Goal: Information Seeking & Learning: Learn about a topic

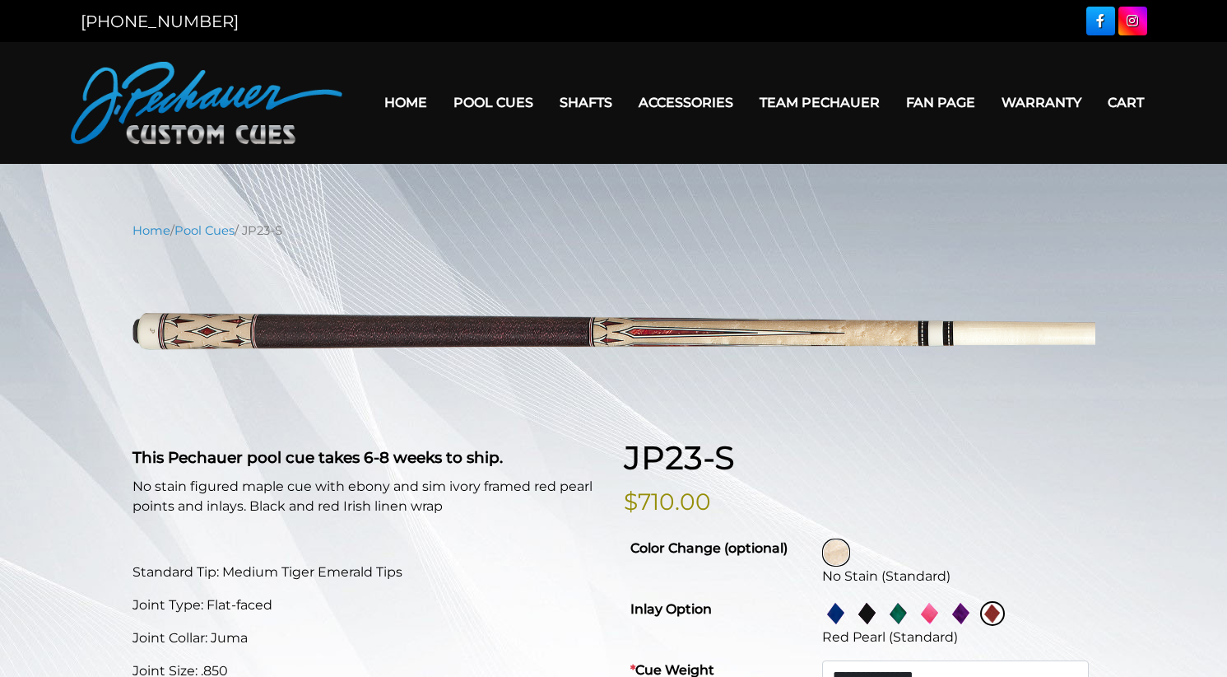
select select "********"
select select "****"
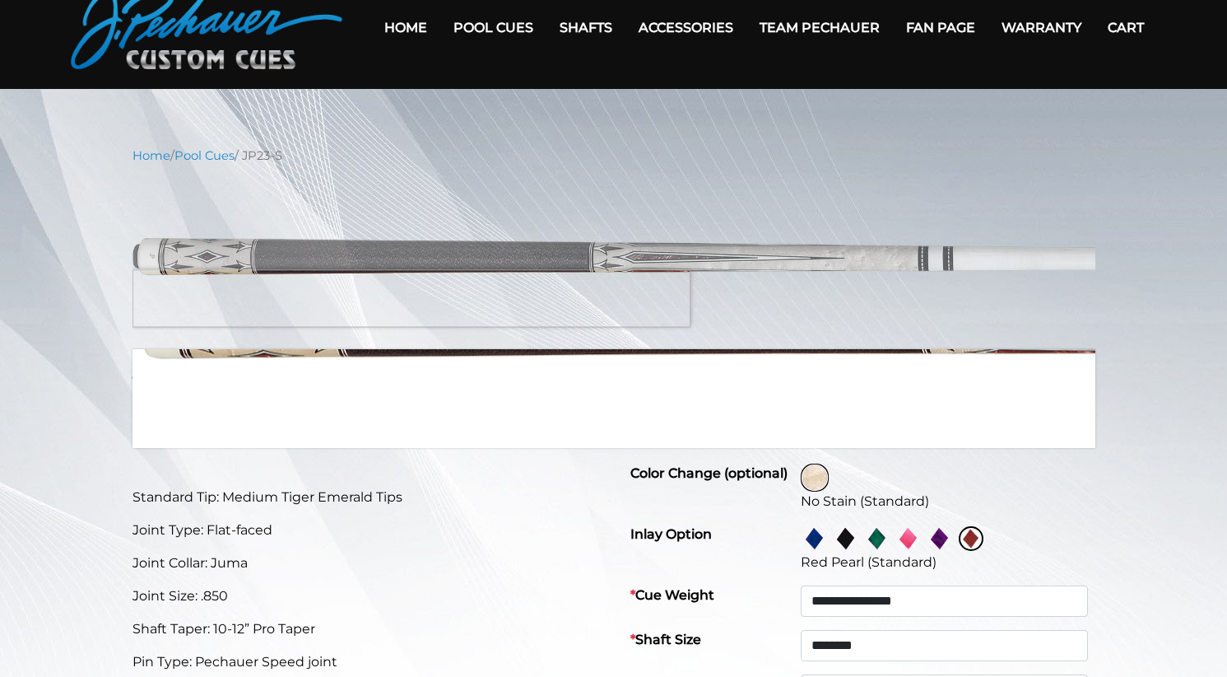
scroll to position [82, 0]
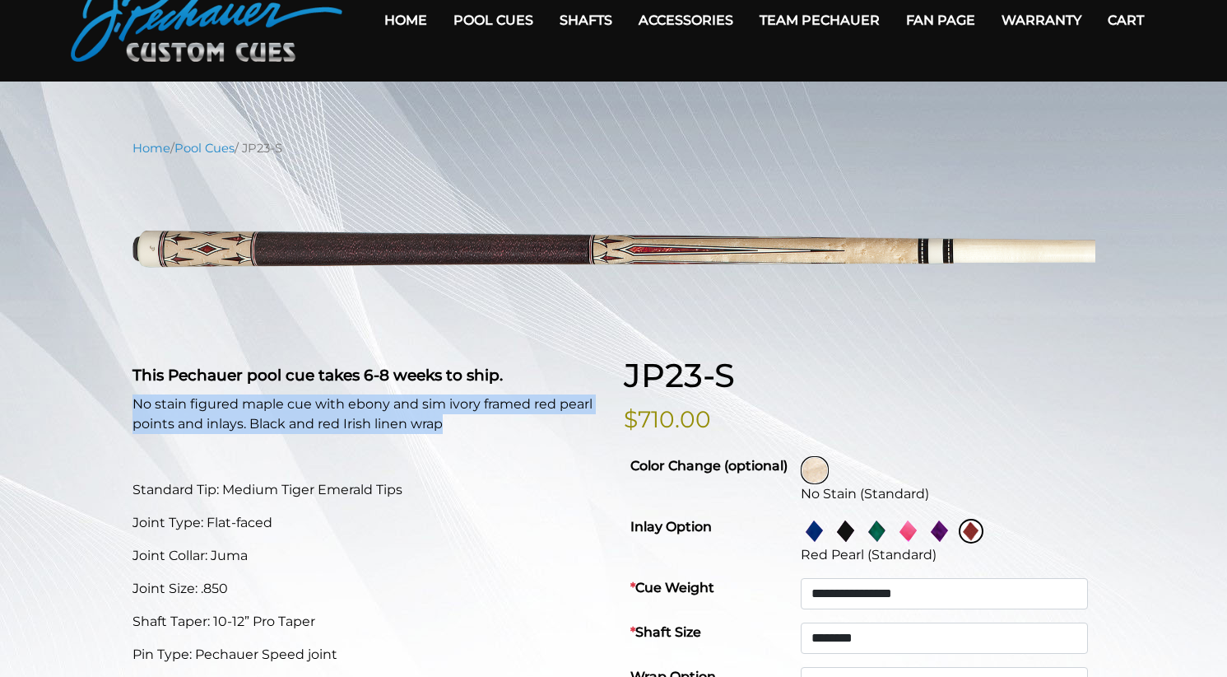
drag, startPoint x: 124, startPoint y: 398, endPoint x: 450, endPoint y: 422, distance: 326.8
copy p "No stain figured maple cue with ebony and sim ivory framed red pearl points and…"
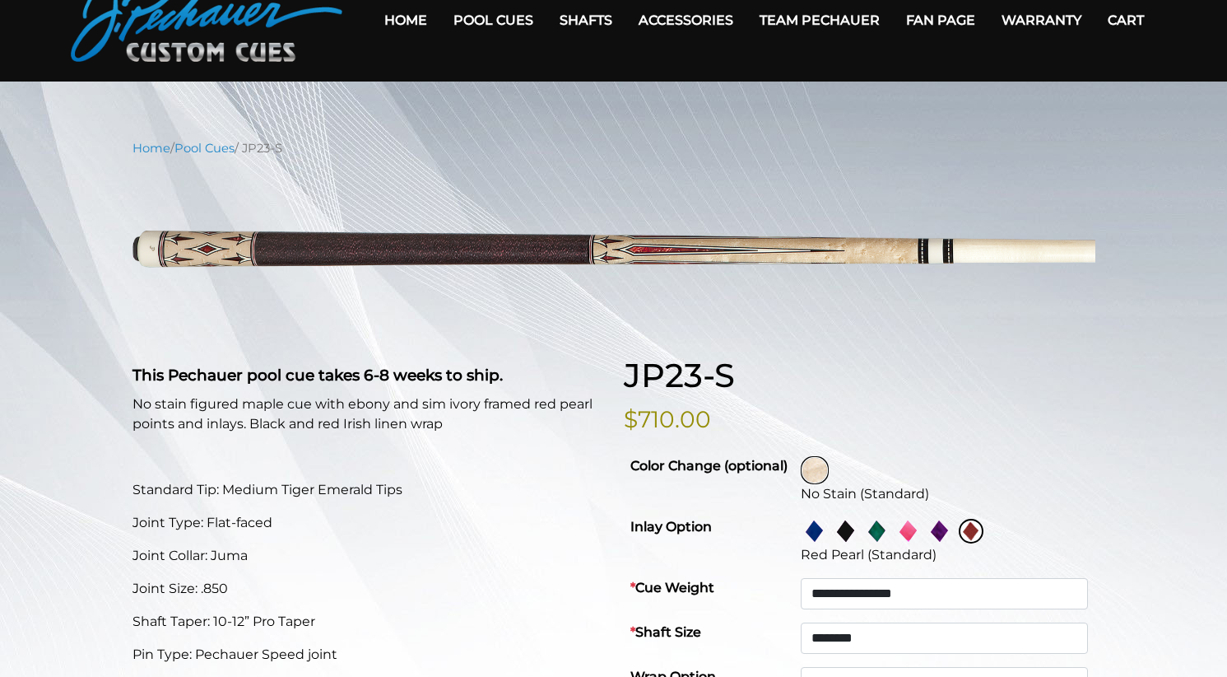
click at [417, 379] on strong "This Pechauer pool cue takes 6-8 weeks to ship." at bounding box center [318, 374] width 370 height 19
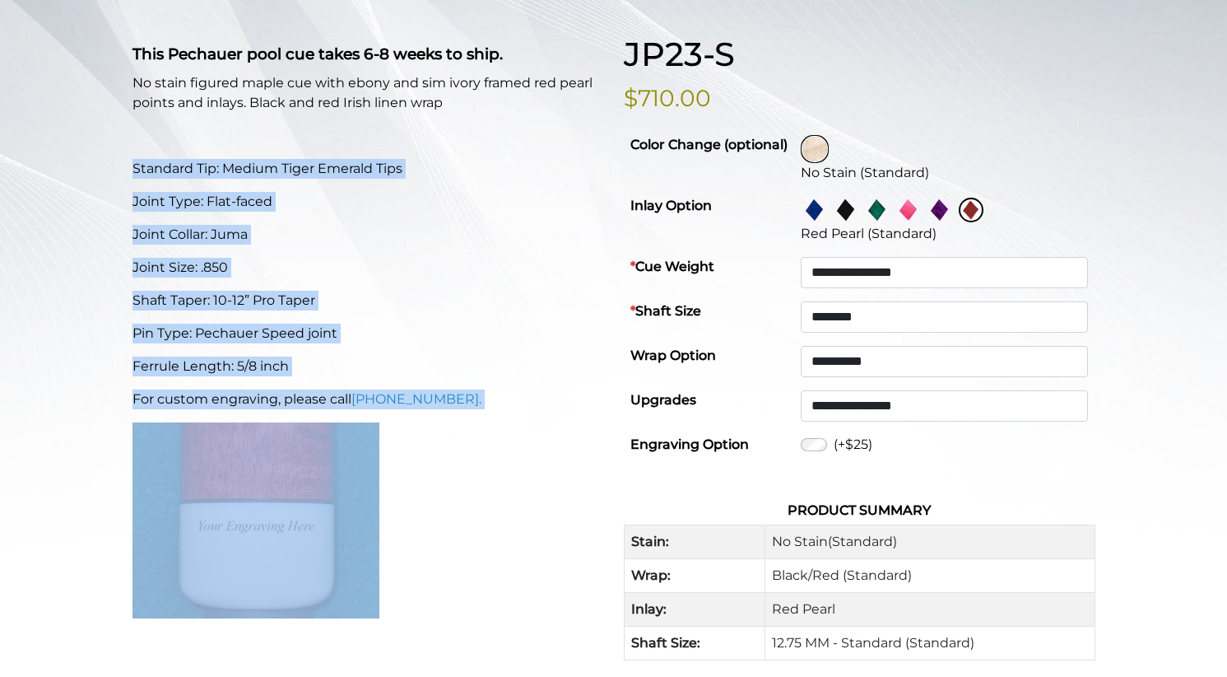
scroll to position [465, 0]
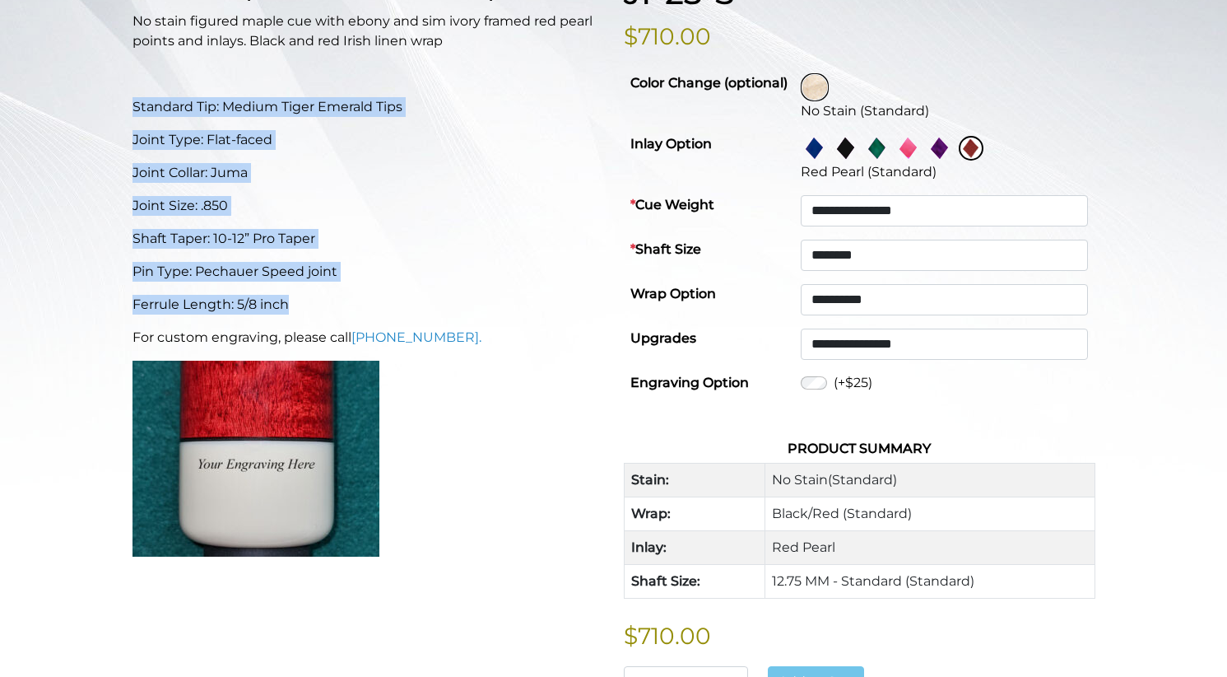
drag, startPoint x: 114, startPoint y: 427, endPoint x: 399, endPoint y: 309, distance: 308.9
click at [399, 309] on div "**********" at bounding box center [613, 404] width 1227 height 1296
copy div "Standard Tip: Medium Tiger Emerald Tips Joint Type: Flat-faced Joint Collar: Ju…"
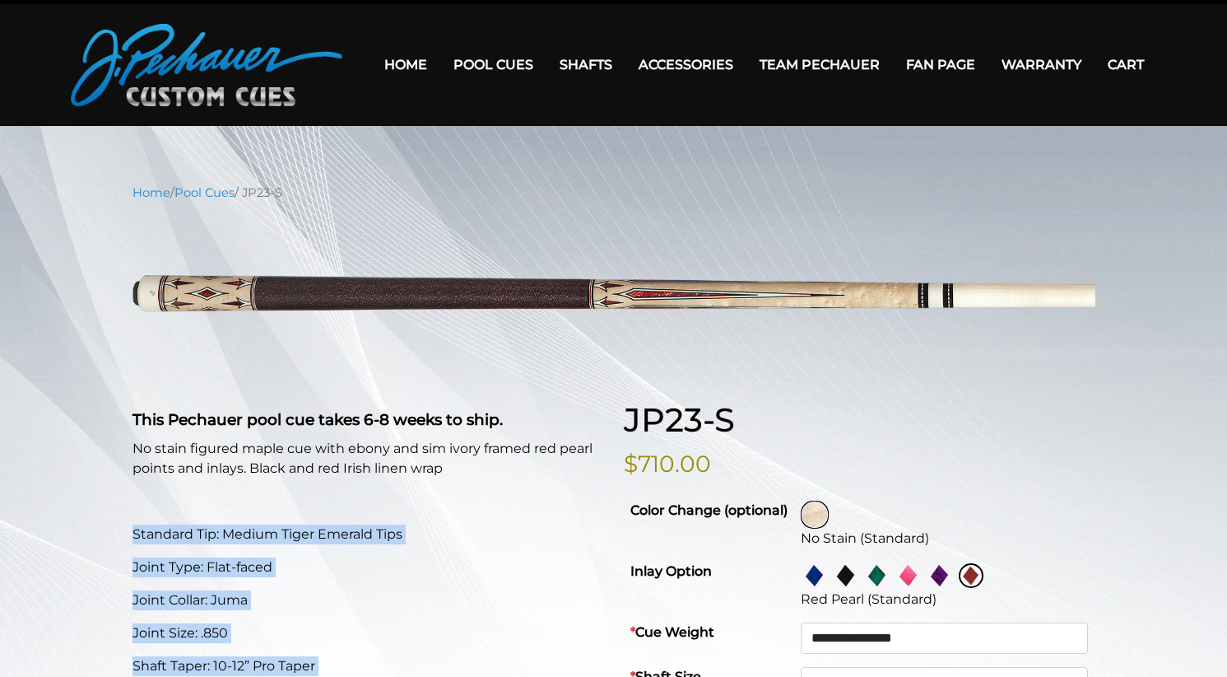
scroll to position [30, 0]
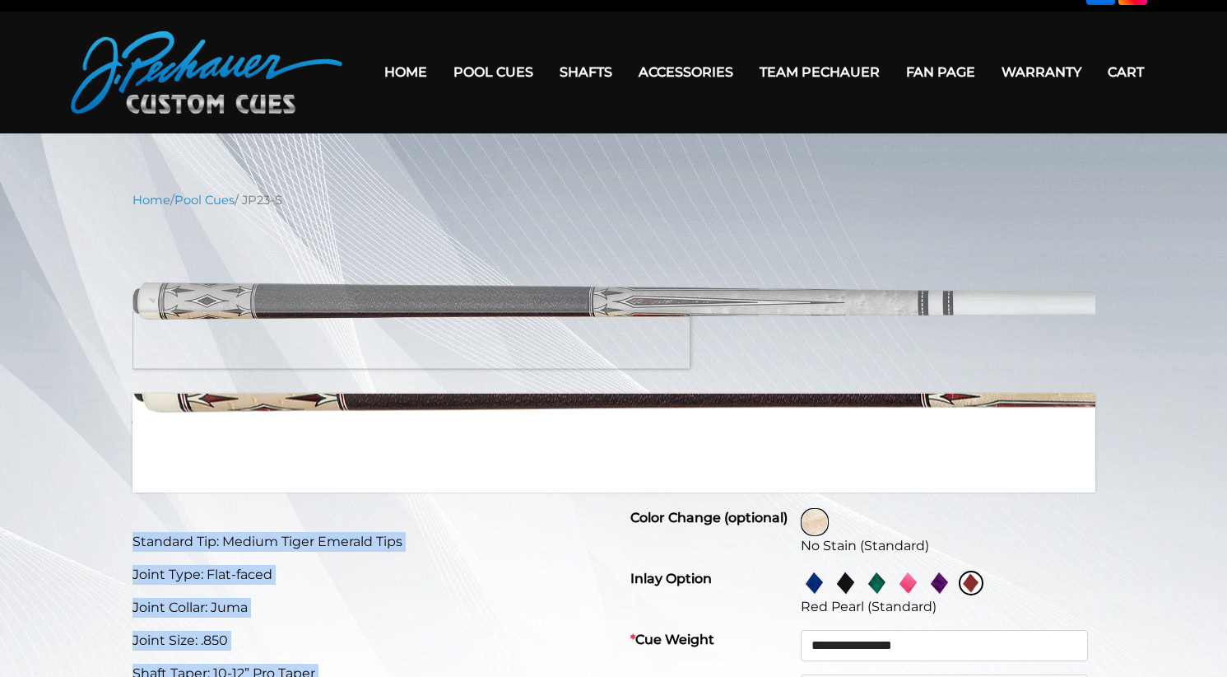
drag, startPoint x: 357, startPoint y: 301, endPoint x: 153, endPoint y: 340, distance: 207.8
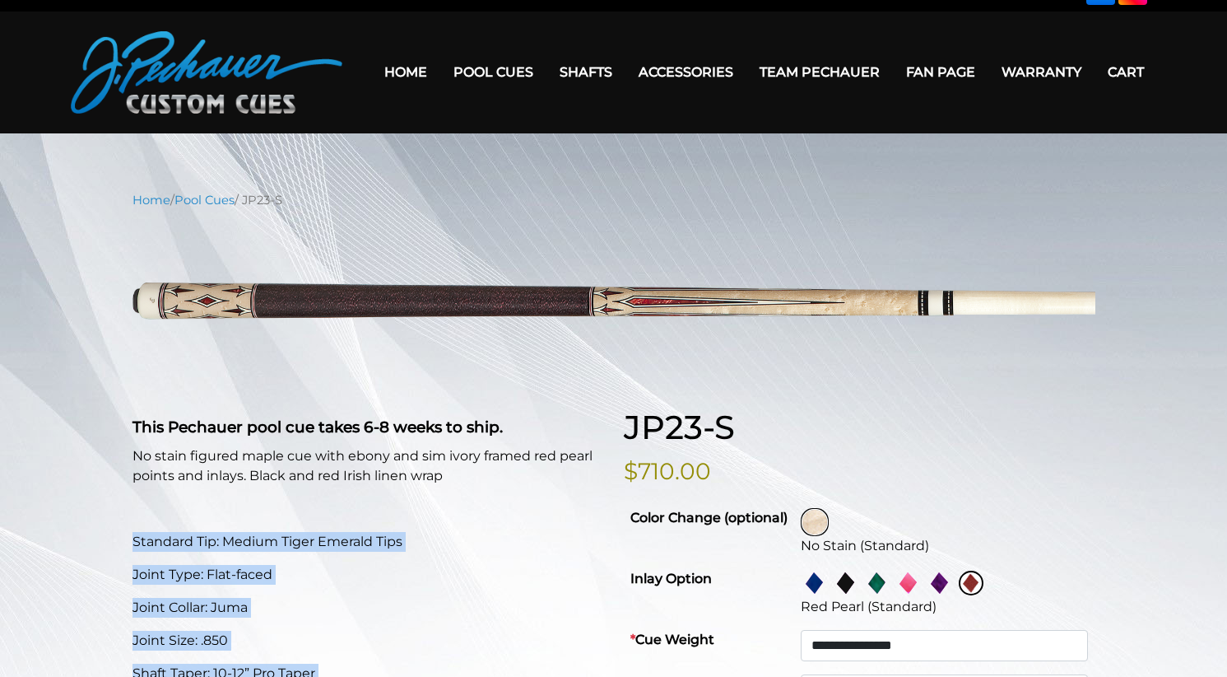
drag, startPoint x: 331, startPoint y: 295, endPoint x: -133, endPoint y: 427, distance: 482.0
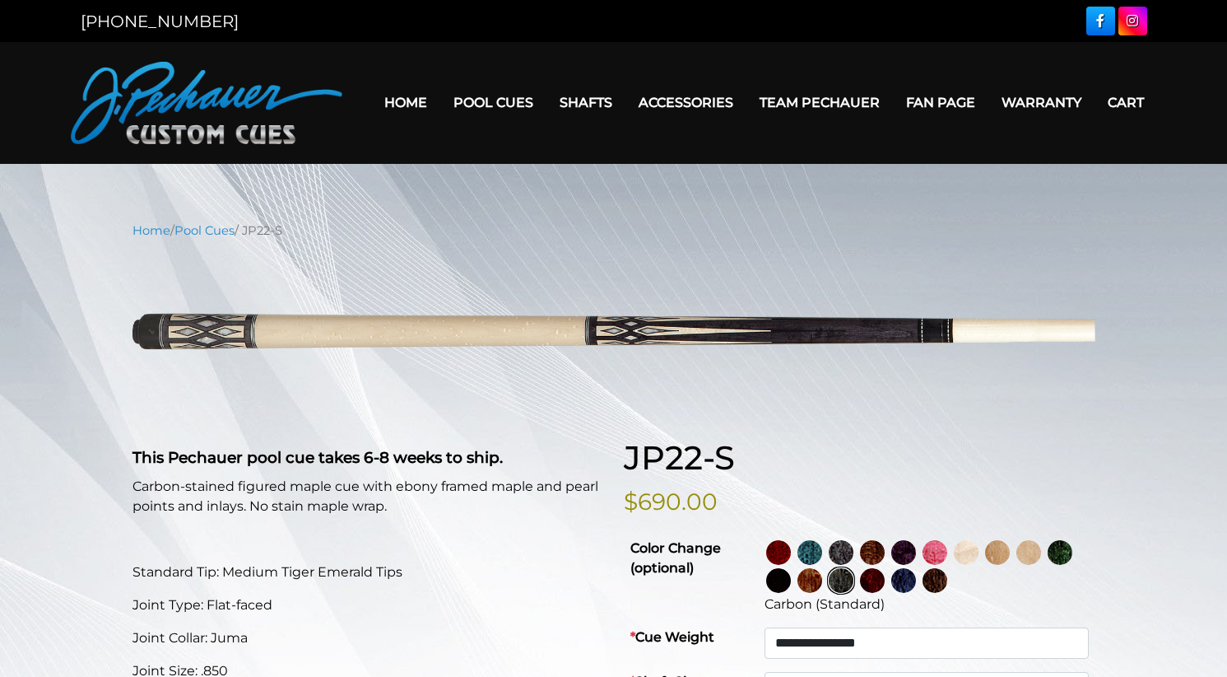
select select "********"
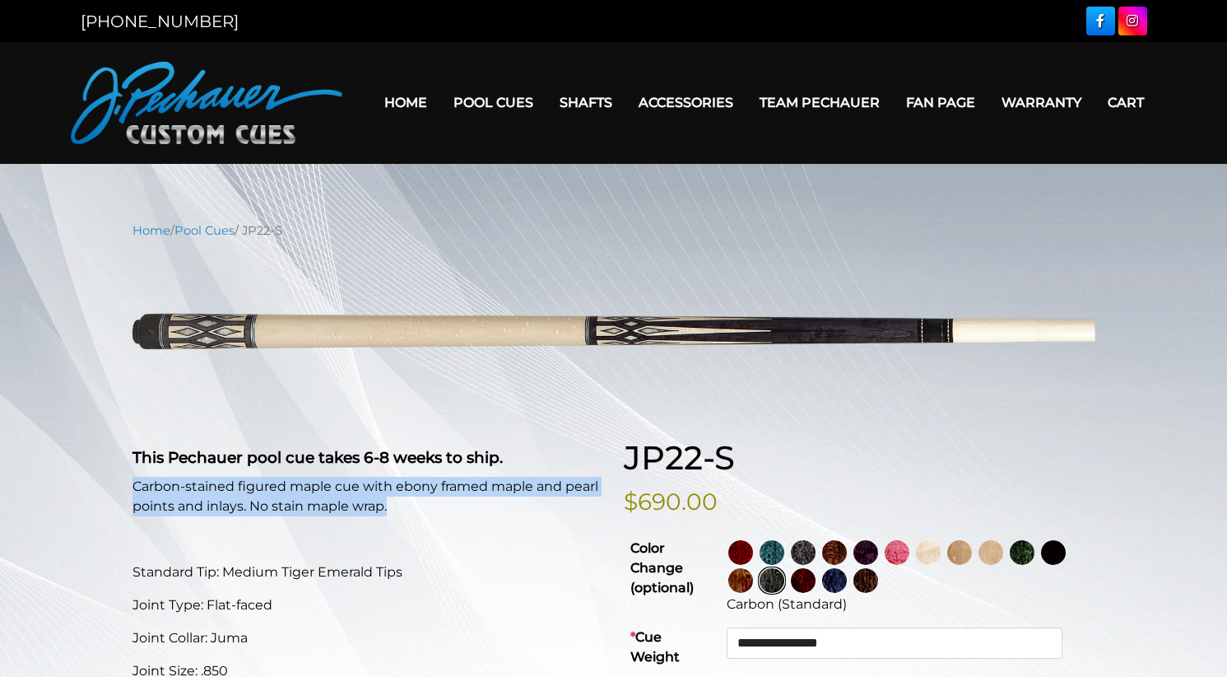
drag, startPoint x: 127, startPoint y: 482, endPoint x: 403, endPoint y: 508, distance: 277.7
copy p "Carbon-stained figured maple cue with ebony framed maple and pearl points and i…"
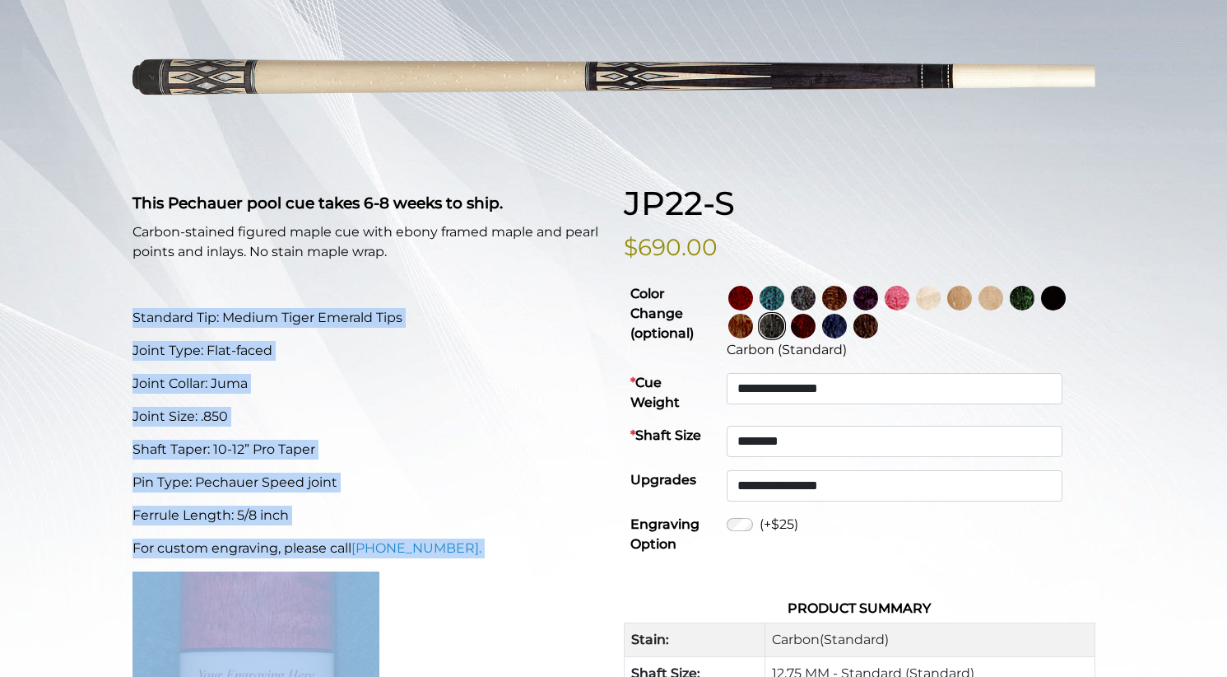
scroll to position [300, 0]
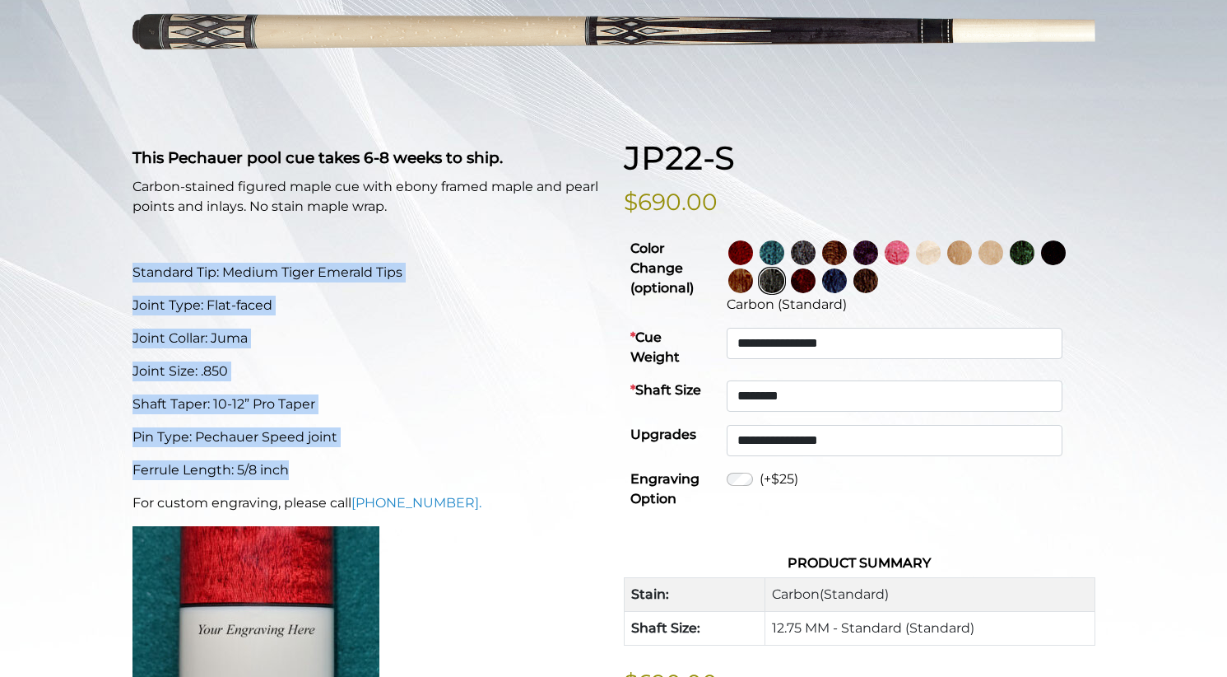
drag, startPoint x: 130, startPoint y: 525, endPoint x: 384, endPoint y: 469, distance: 260.4
click at [384, 469] on div "This Pechauer pool cue takes 6-8 weeks to ship. Carbon-stained figured maple cu…" at bounding box center [368, 451] width 491 height 626
copy div "Standard Tip: Medium Tiger Emerald Tips Joint Type: Flat-faced Joint Collar: Ju…"
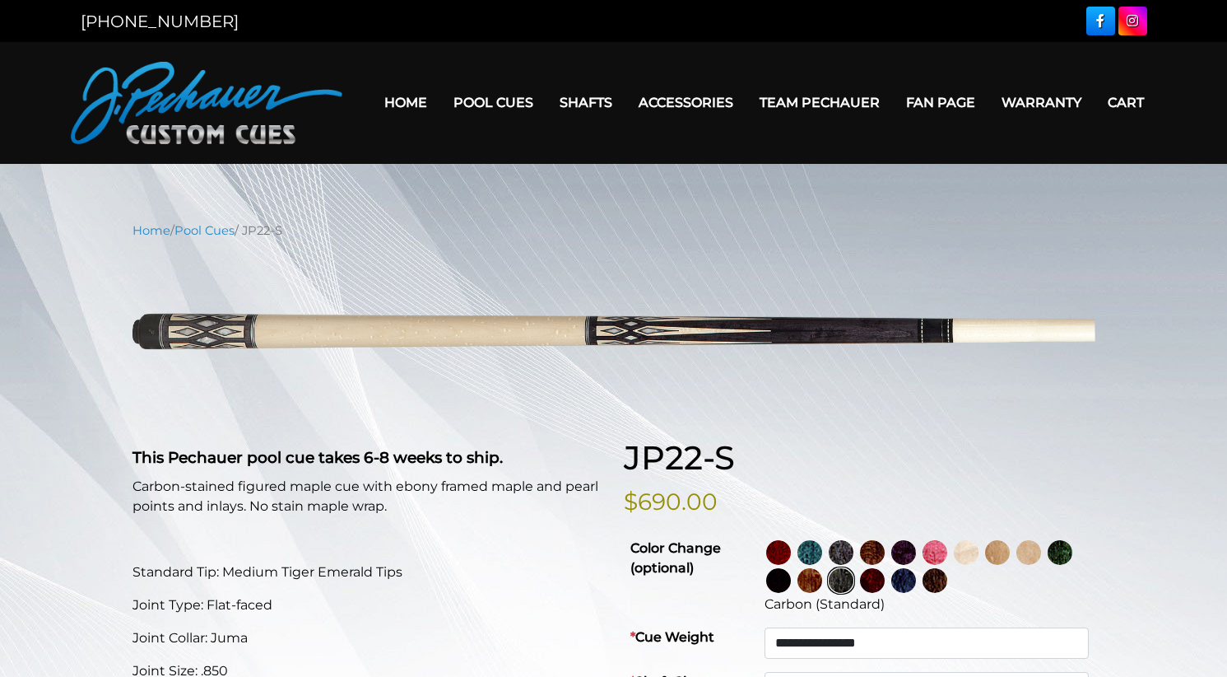
select select "********"
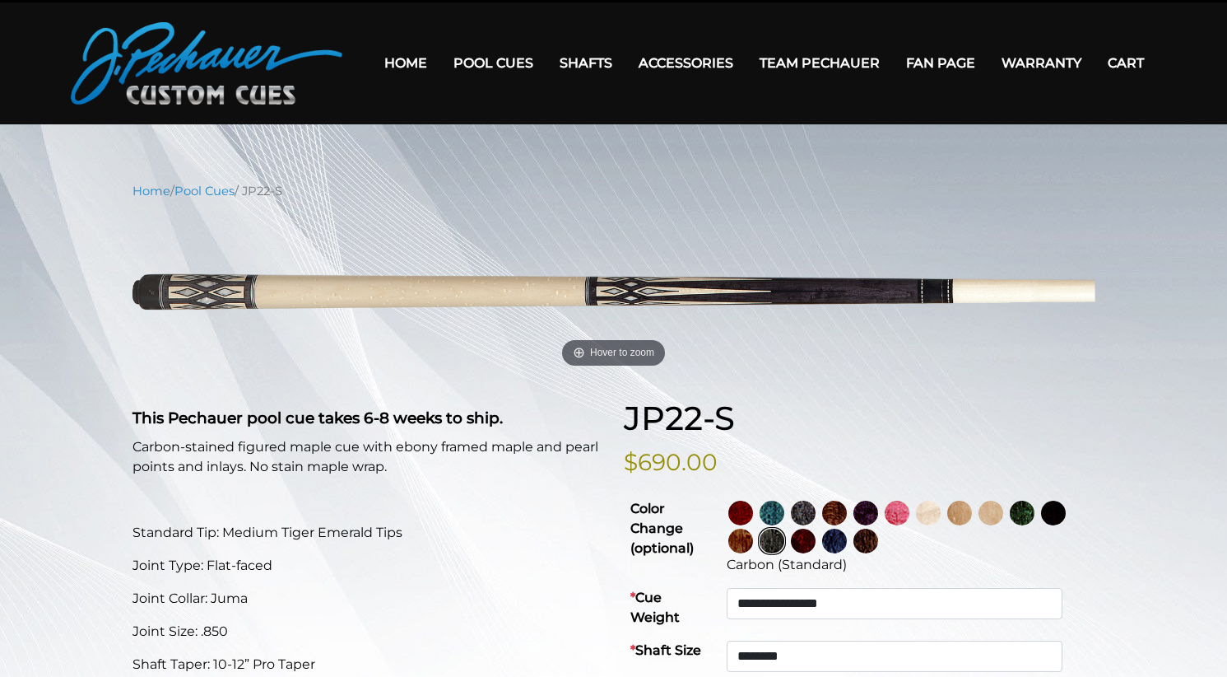
scroll to position [41, 0]
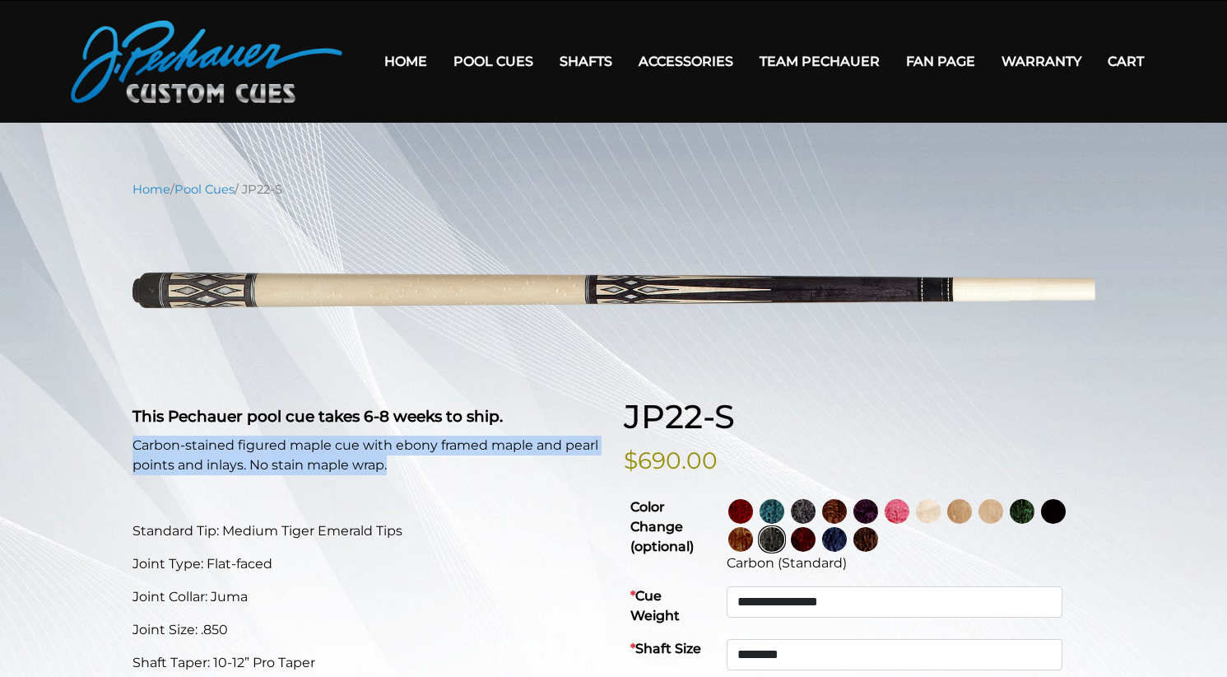
drag, startPoint x: 128, startPoint y: 435, endPoint x: 426, endPoint y: 463, distance: 300.0
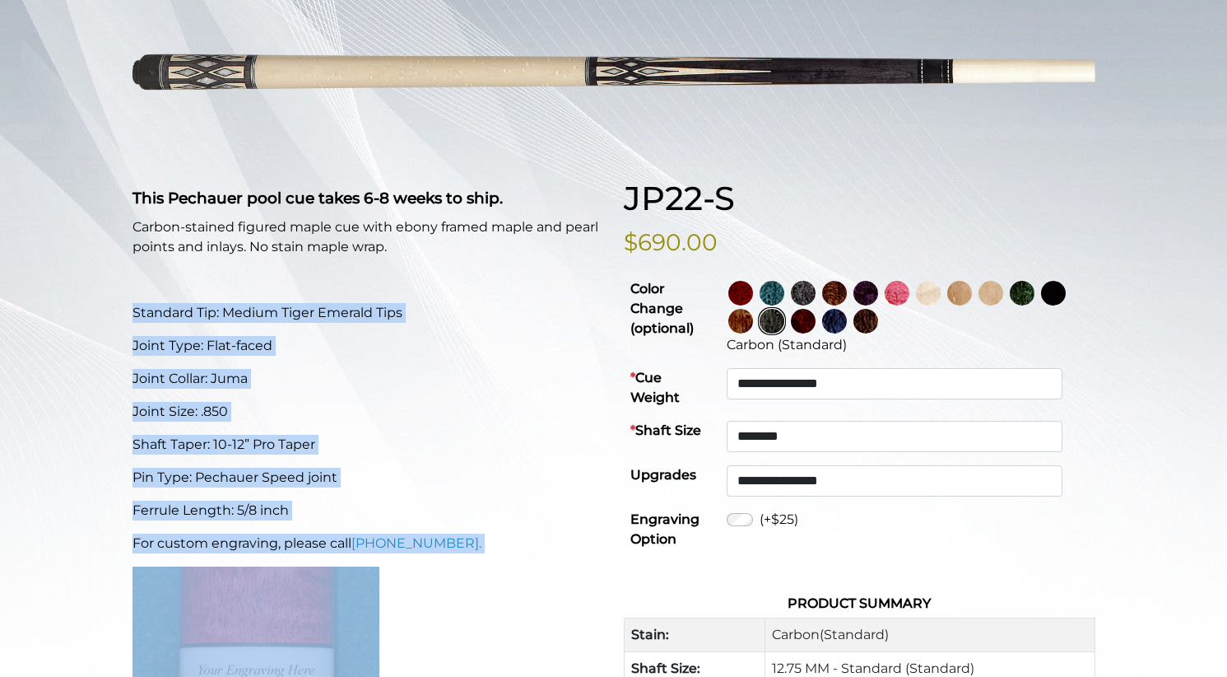
scroll to position [349, 0]
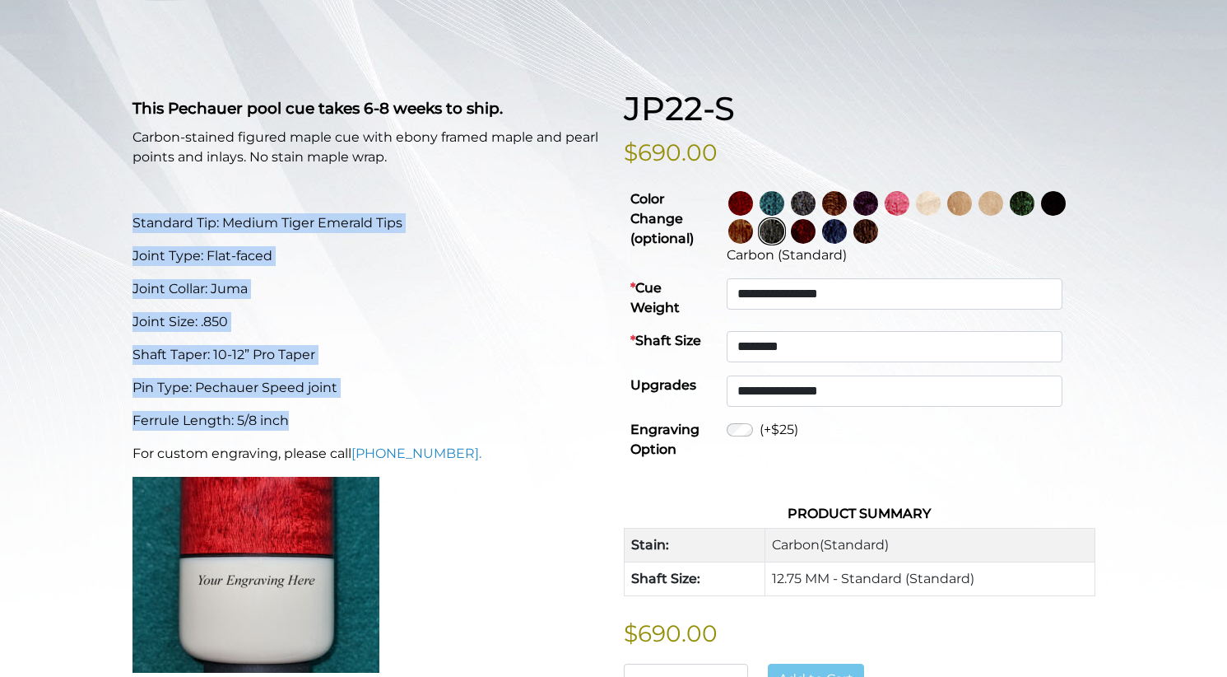
drag, startPoint x: 133, startPoint y: 523, endPoint x: 325, endPoint y: 413, distance: 221.2
click at [325, 413] on div "This Pechauer pool cue takes 6-8 weeks to ship. Carbon-stained figured maple cu…" at bounding box center [368, 402] width 491 height 626
copy div "Standard Tip: Medium Tiger Emerald Tips Joint Type: Flat-faced Joint Collar: Ju…"
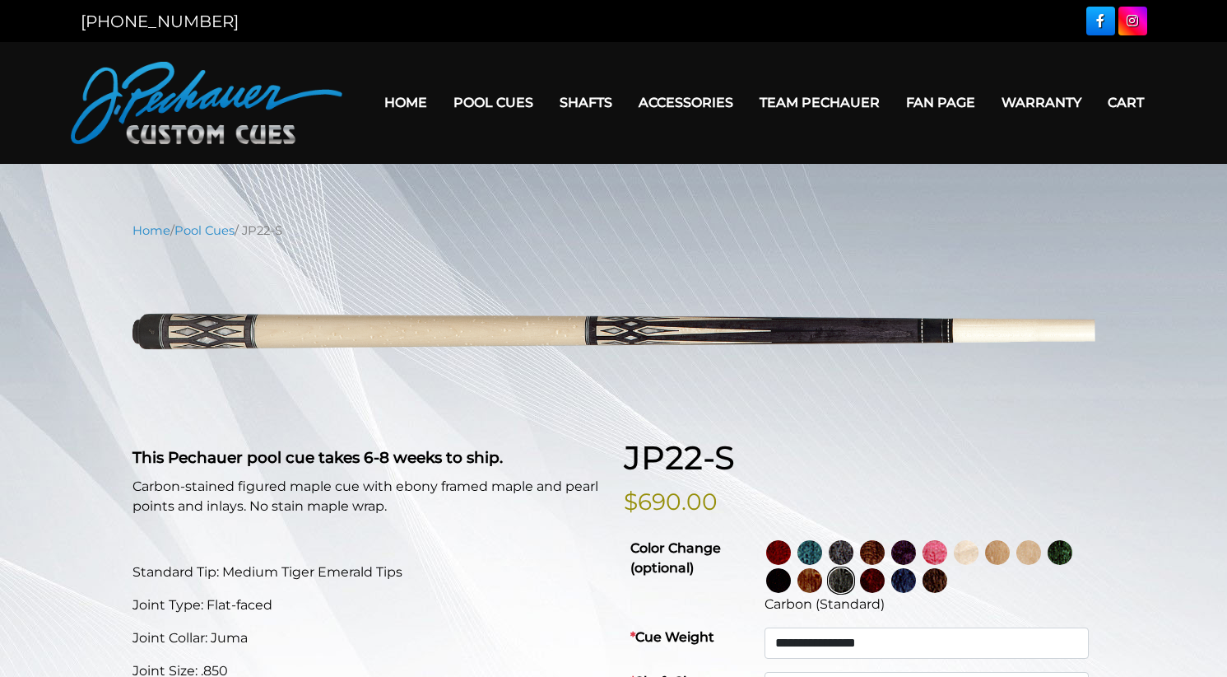
select select "********"
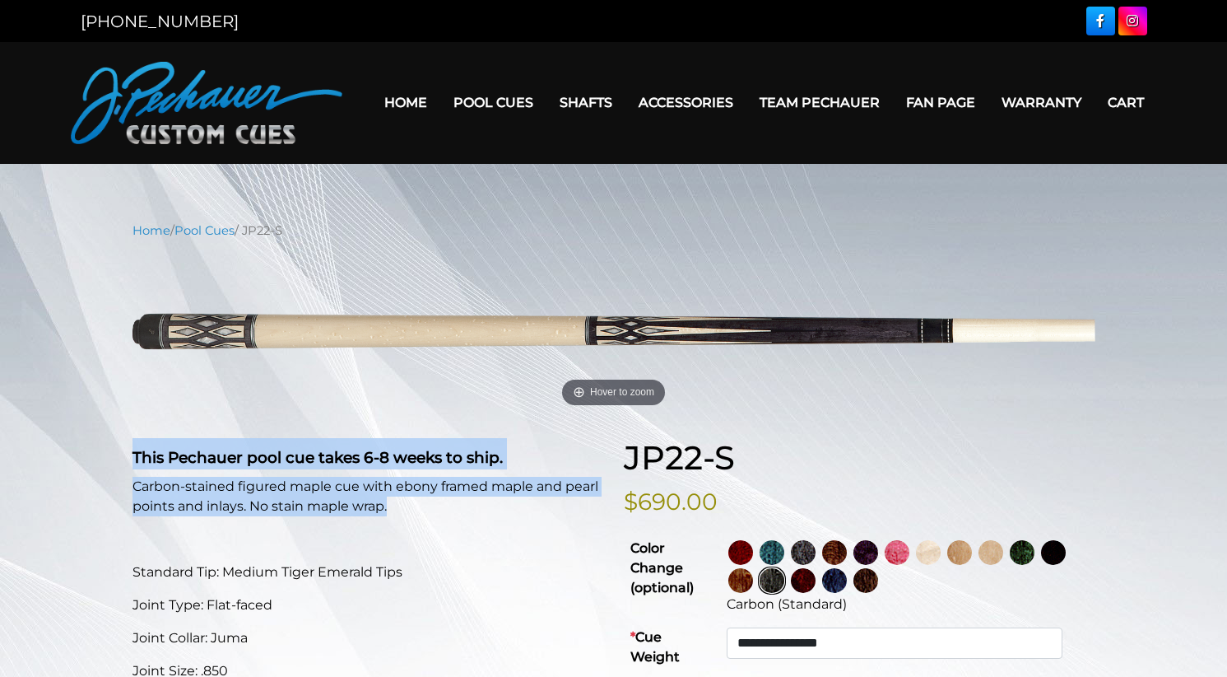
drag, startPoint x: 125, startPoint y: 448, endPoint x: 406, endPoint y: 505, distance: 286.5
copy div "This Pechauer pool cue takes 6-8 weeks to ship. Carbon-stained figured maple cu…"
click at [628, 387] on img at bounding box center [614, 332] width 963 height 161
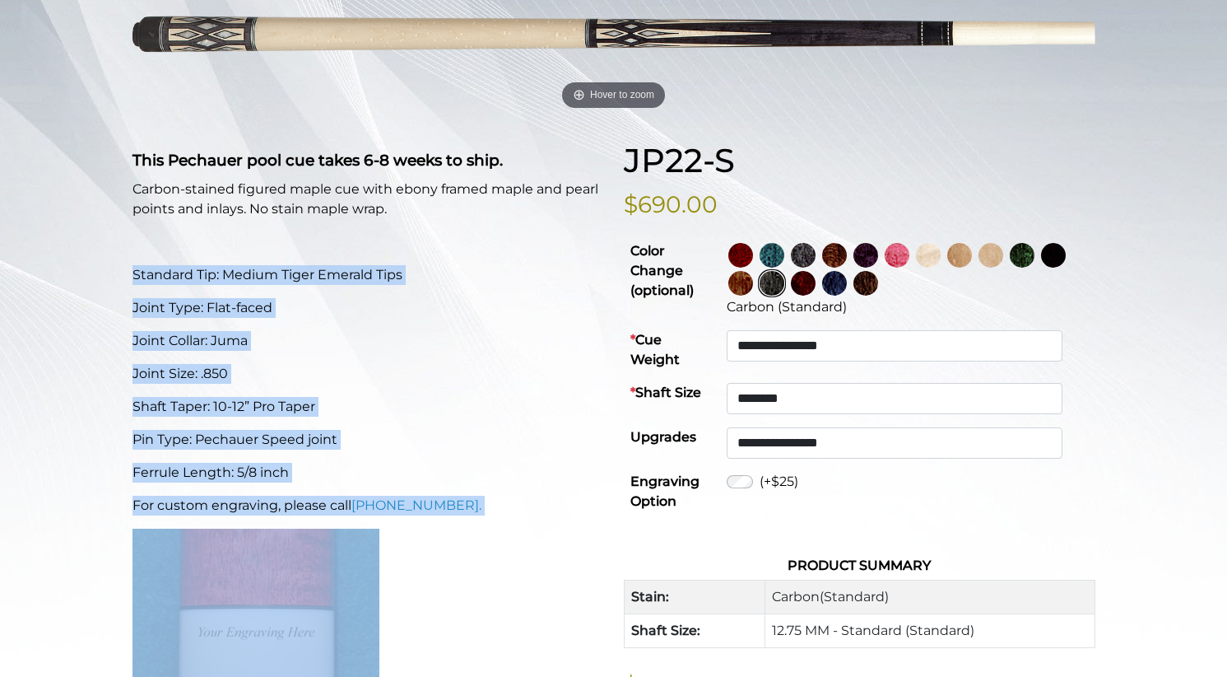
scroll to position [299, 0]
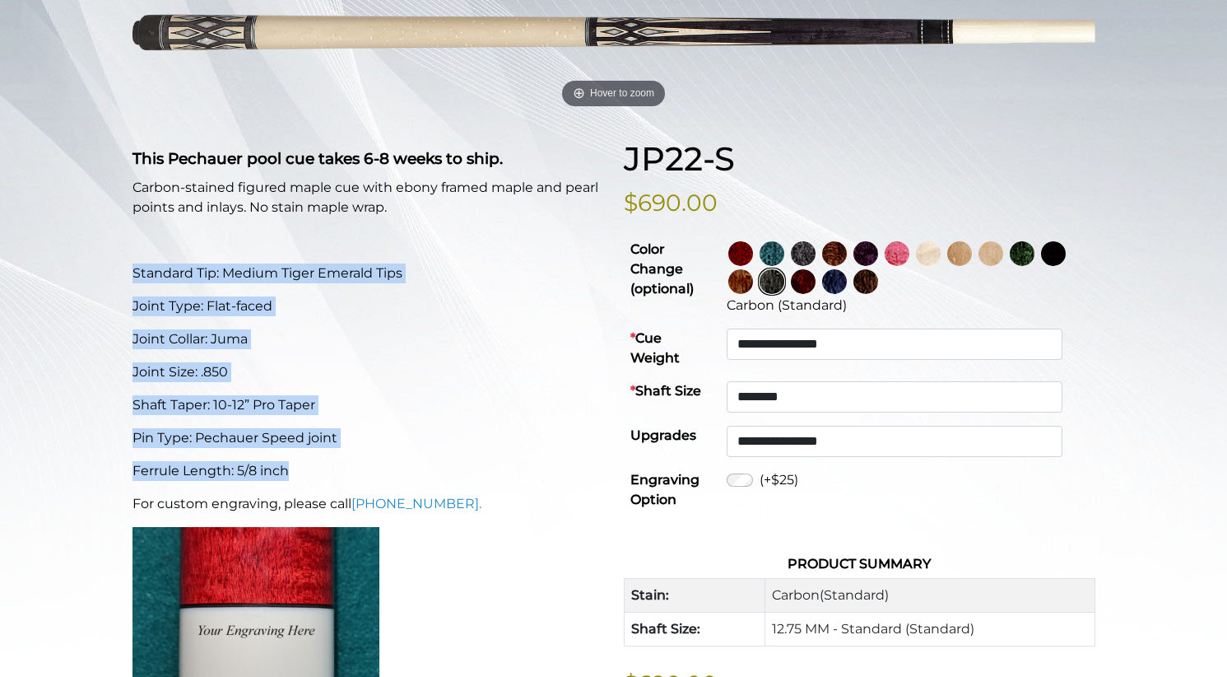
drag, startPoint x: 133, startPoint y: 571, endPoint x: 356, endPoint y: 477, distance: 242.8
click at [356, 477] on div "This Pechauer pool cue takes 6-8 weeks to ship. Carbon-stained figured maple cu…" at bounding box center [368, 452] width 491 height 626
copy div "Standard Tip: Medium Tiger Emerald Tips Joint Type: Flat-faced Joint Collar: Ju…"
click at [574, 425] on div "This Pechauer pool cue takes 6-8 weeks to ship. Carbon-stained figured maple cu…" at bounding box center [368, 452] width 491 height 626
